Goal: Navigation & Orientation: Find specific page/section

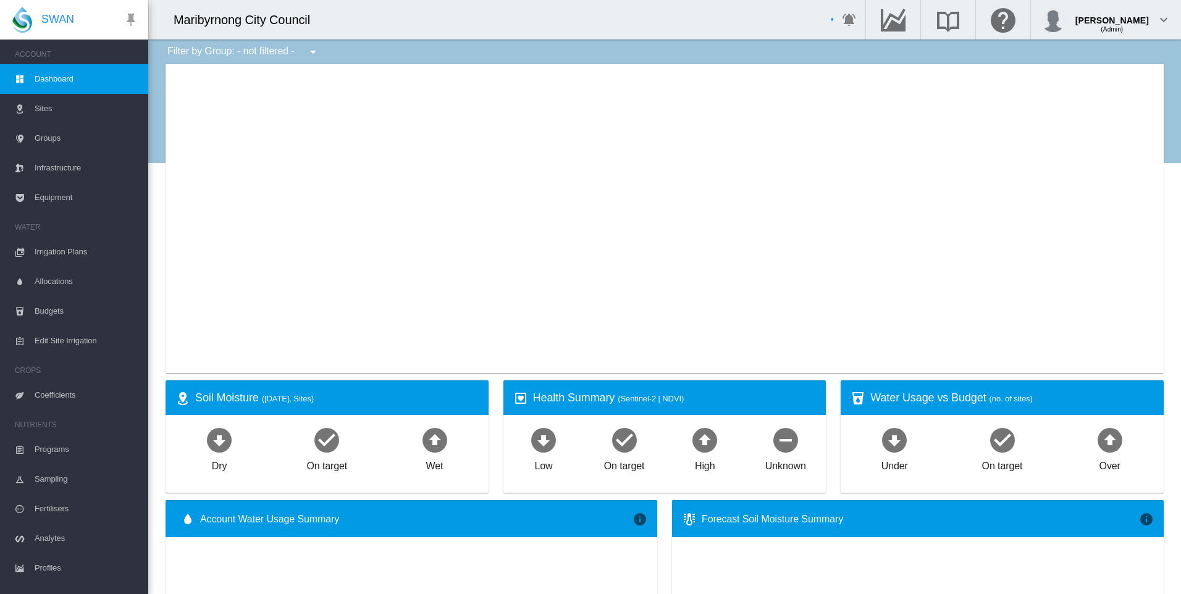
click at [56, 113] on span "Sites" at bounding box center [87, 109] width 104 height 30
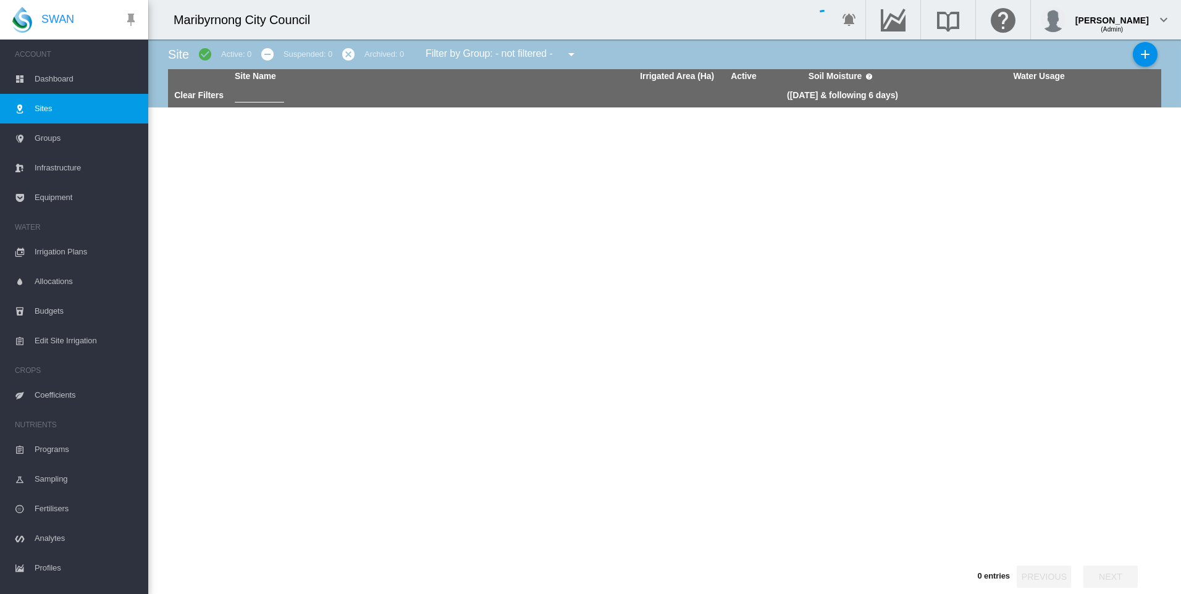
click at [72, 78] on span "Dashboard" at bounding box center [87, 79] width 104 height 30
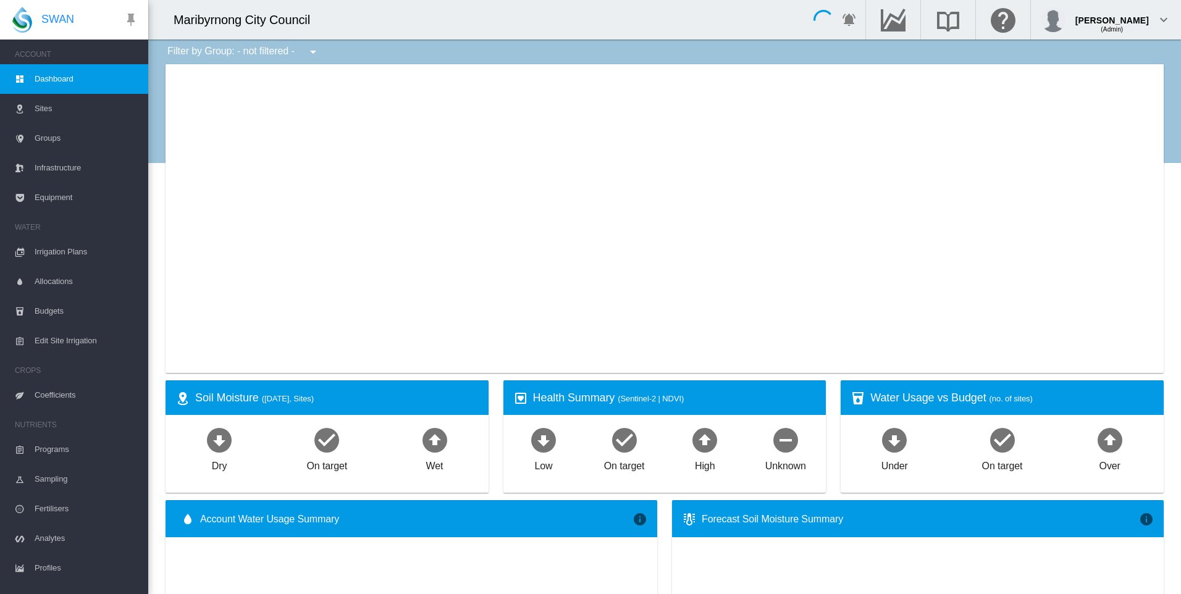
click at [74, 101] on span "Sites" at bounding box center [87, 109] width 104 height 30
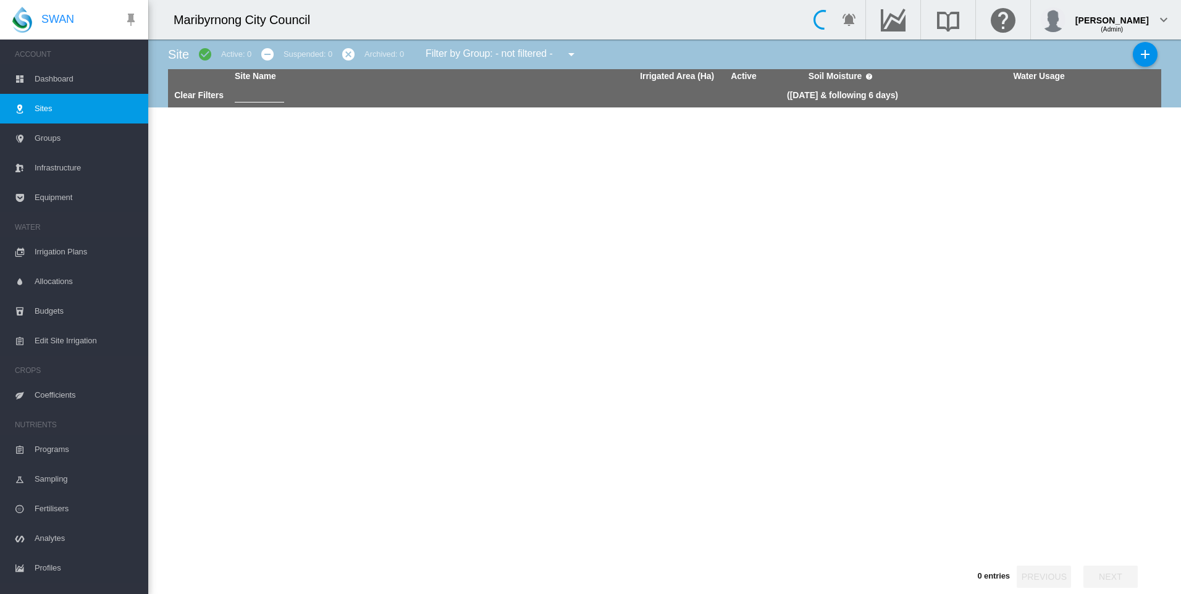
click at [53, 84] on span "Dashboard" at bounding box center [87, 79] width 104 height 30
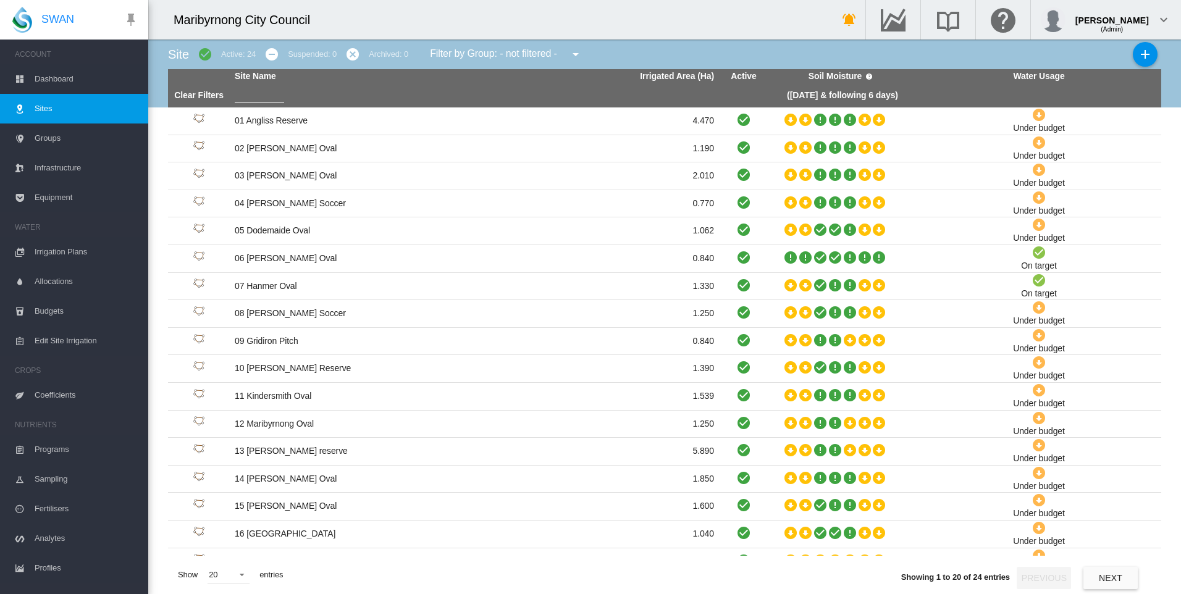
click at [85, 70] on span "Dashboard" at bounding box center [87, 79] width 104 height 30
